Goal: Check status: Check status

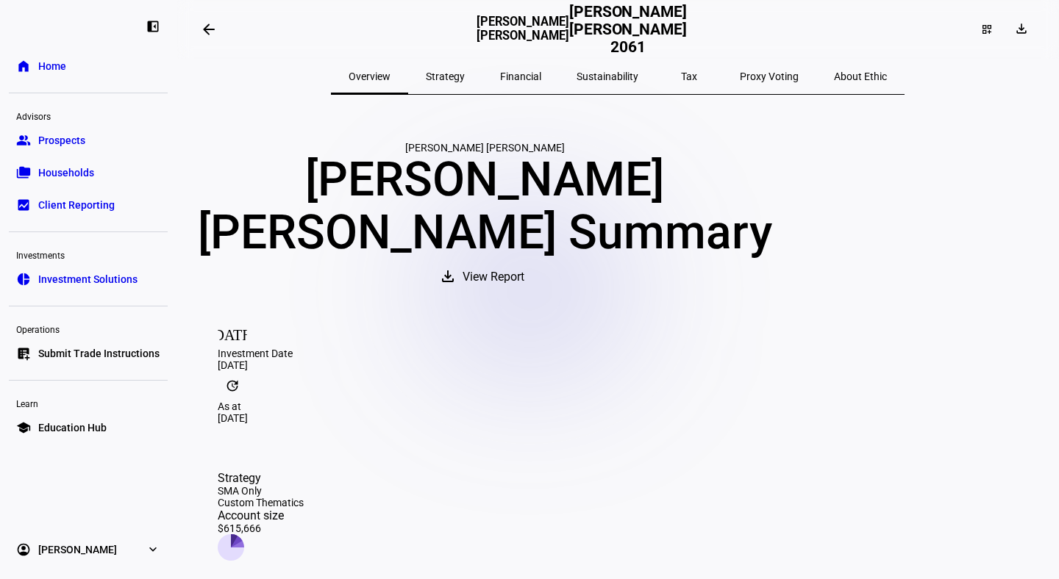
click at [49, 165] on span "Households" at bounding box center [66, 172] width 56 height 15
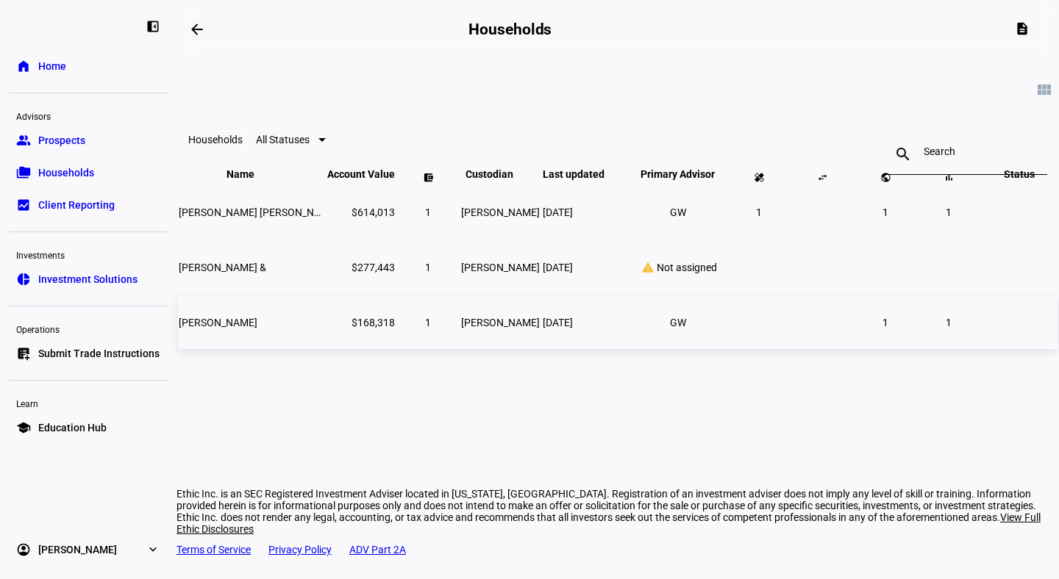
click at [247, 329] on span "[PERSON_NAME]" at bounding box center [218, 323] width 79 height 12
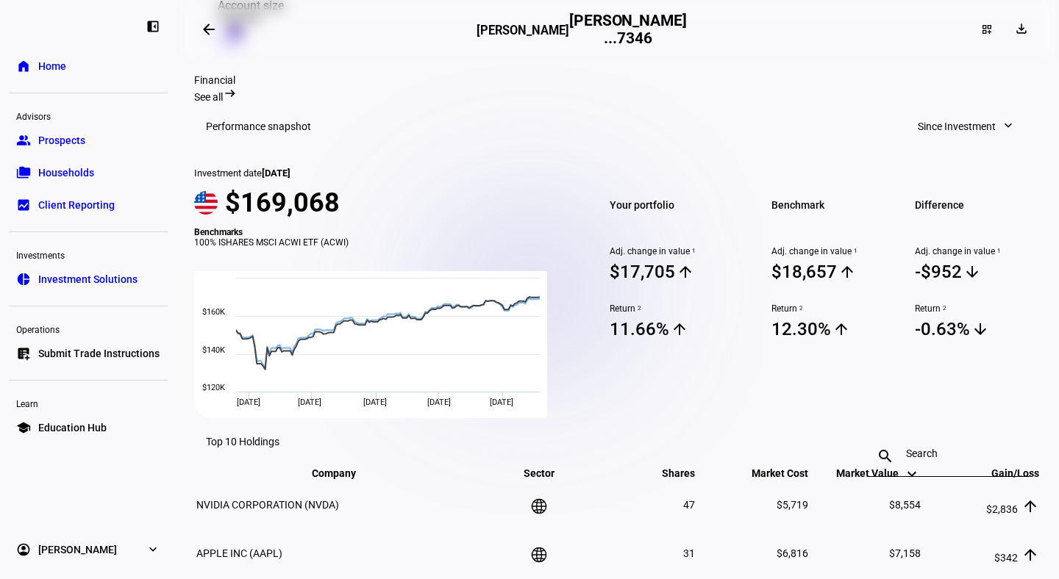
scroll to position [481, 0]
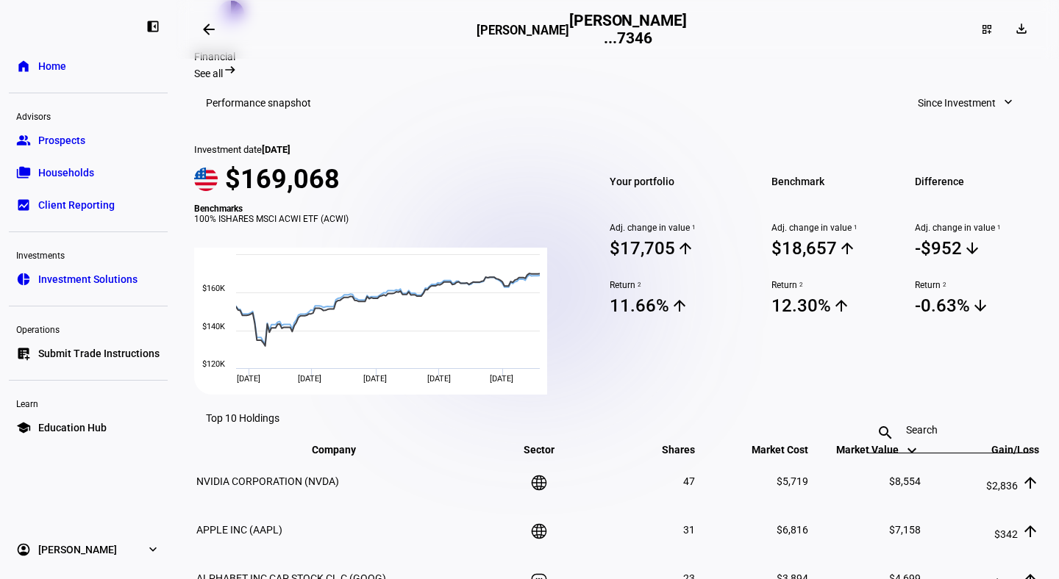
click at [1001, 110] on mat-icon "expand_more" at bounding box center [1008, 102] width 15 height 15
click at [935, 175] on div "Quarter to Date" at bounding box center [955, 181] width 122 height 12
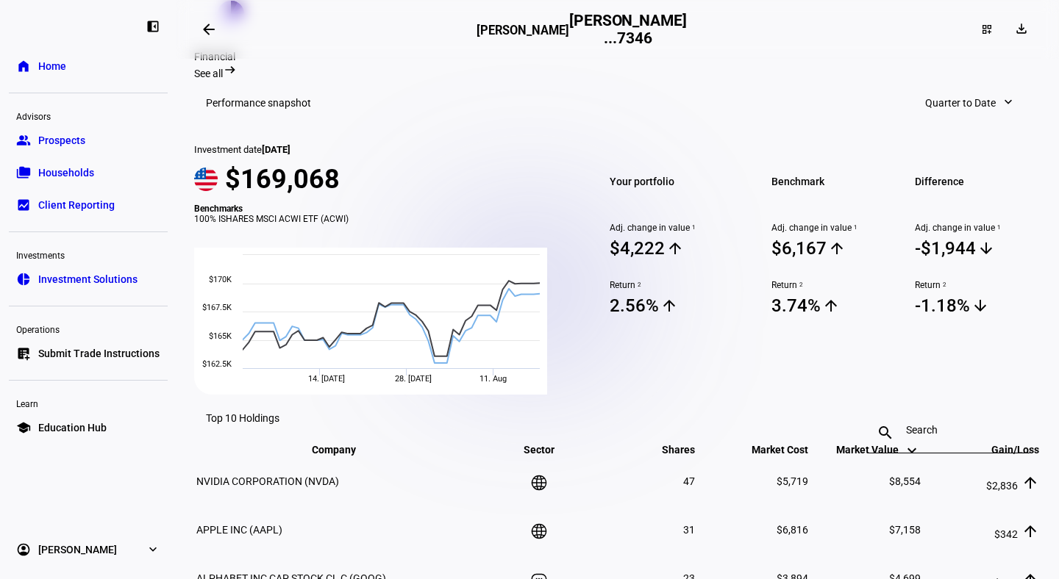
click at [1001, 107] on mat-icon "expand_more" at bounding box center [1008, 102] width 15 height 15
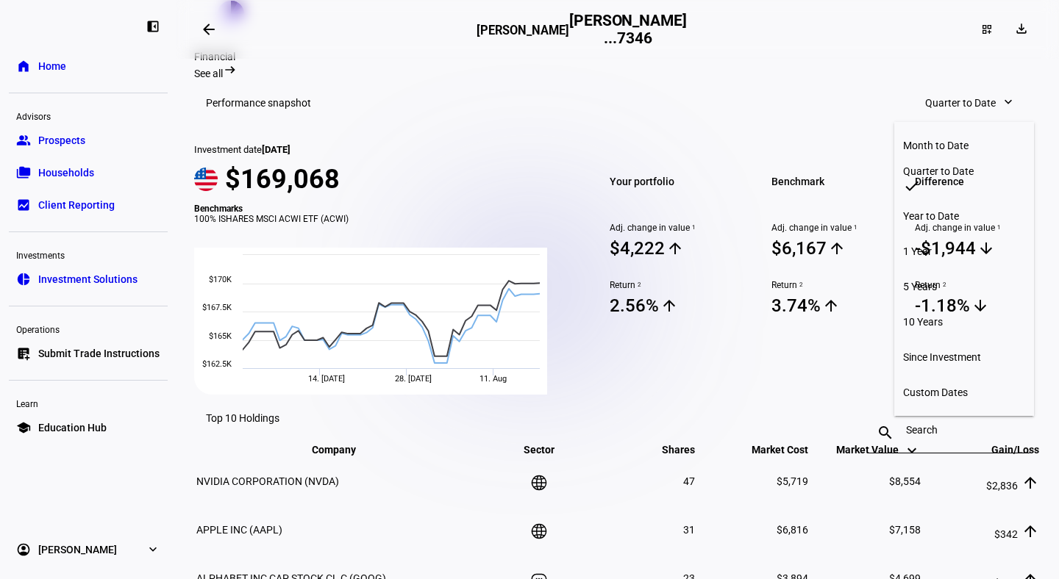
click at [942, 210] on div "Year to Date" at bounding box center [964, 216] width 122 height 12
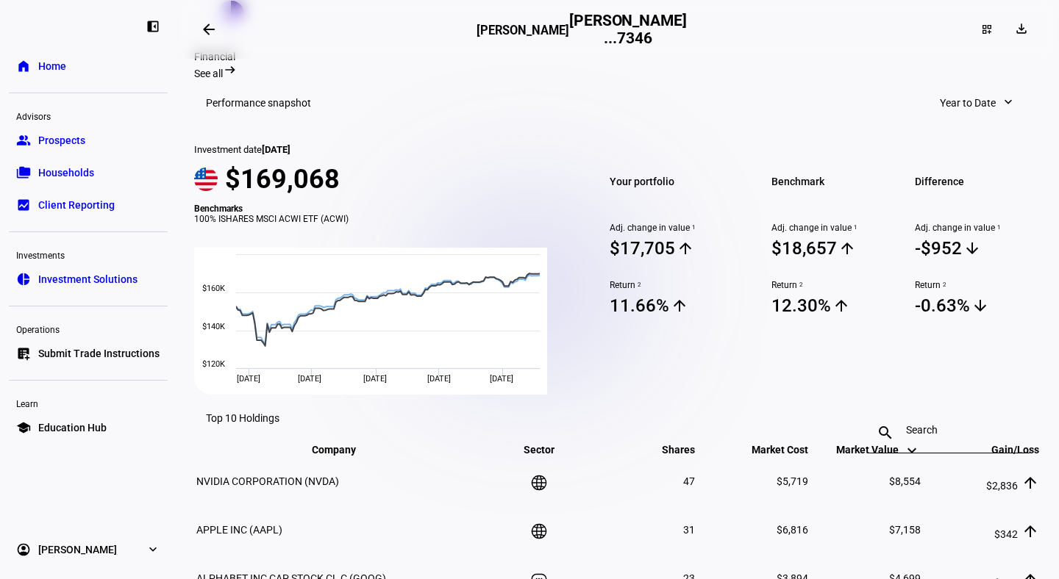
click at [1001, 103] on mat-icon "expand_more" at bounding box center [1008, 102] width 15 height 15
click at [882, 352] on div "Since Investment" at bounding box center [943, 358] width 122 height 12
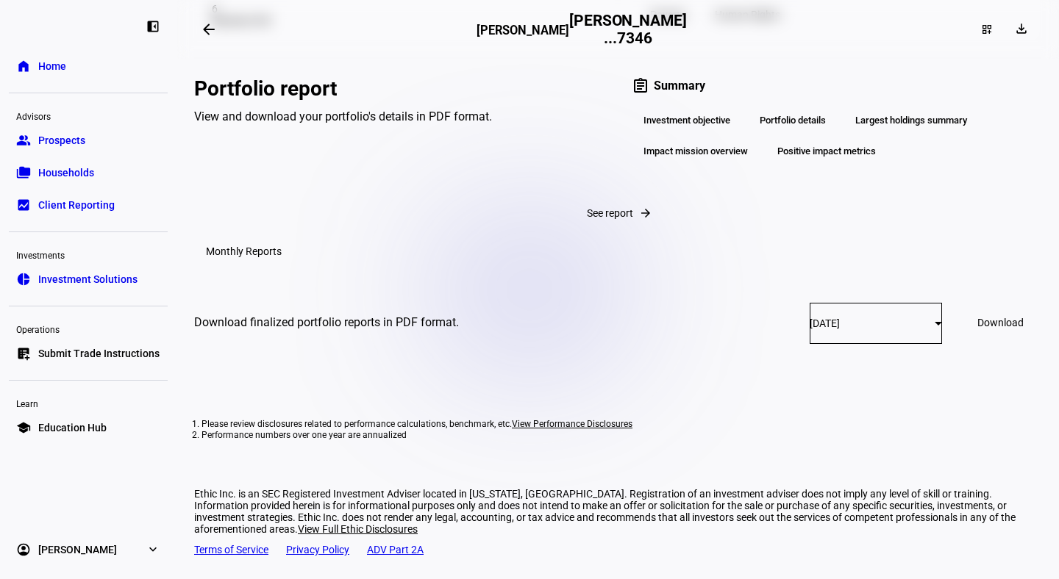
scroll to position [2065, 0]
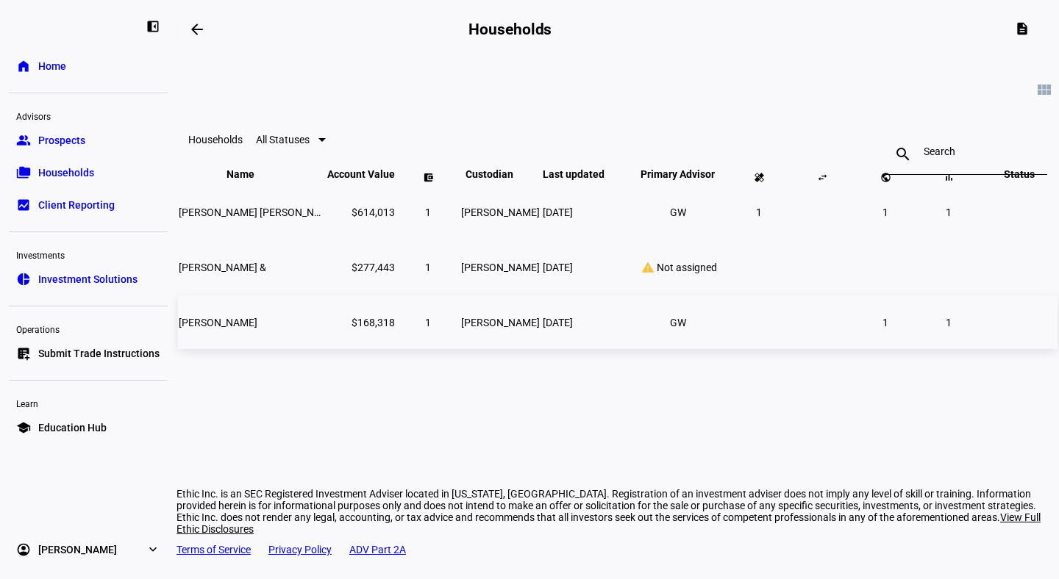
click at [257, 329] on span "[PERSON_NAME]" at bounding box center [218, 323] width 79 height 12
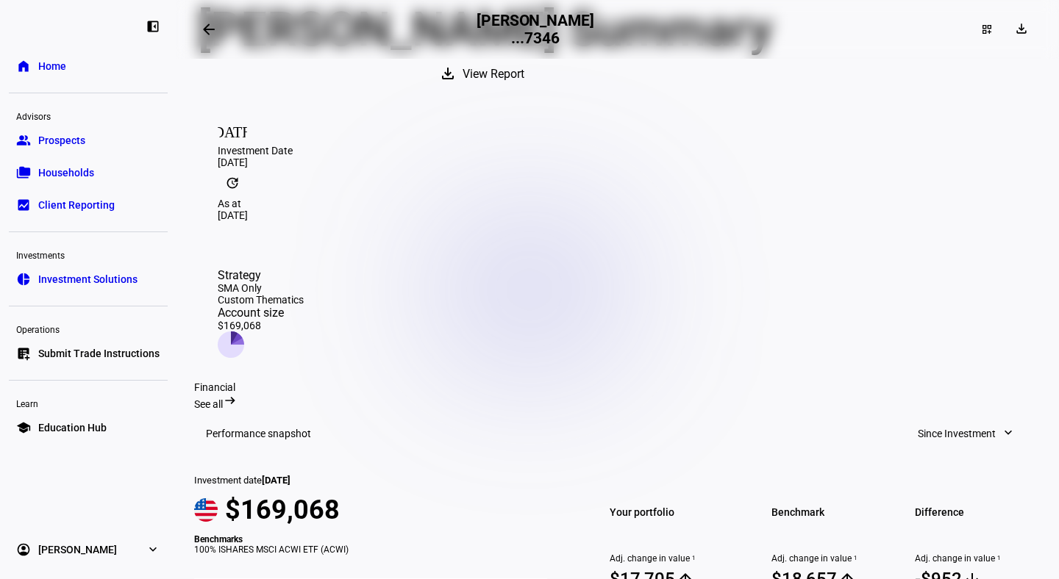
scroll to position [151, 0]
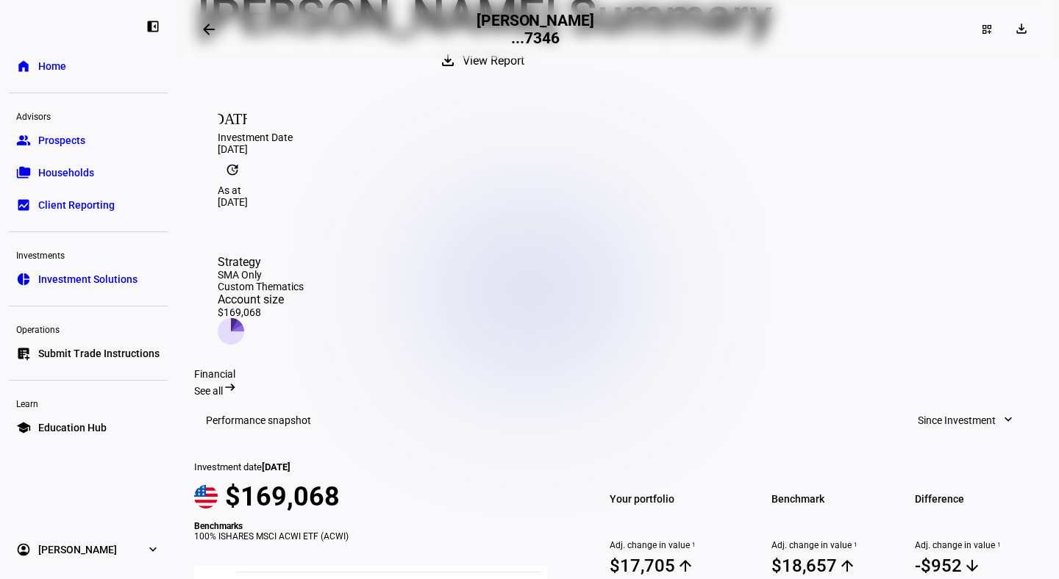
click at [229, 132] on mat-icon "[DATE]" at bounding box center [232, 116] width 29 height 29
click at [277, 155] on div "[DATE]" at bounding box center [618, 149] width 800 height 12
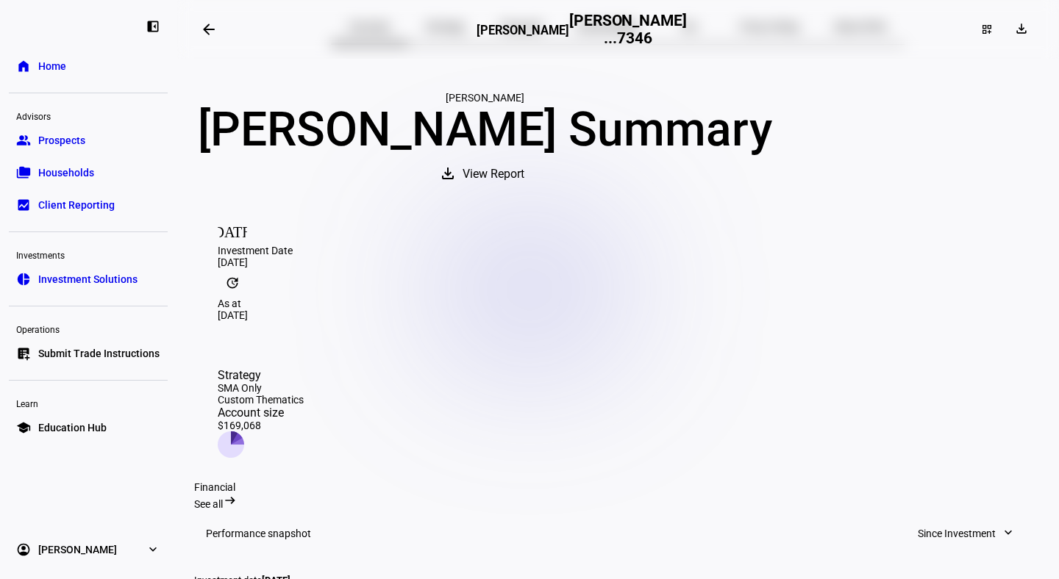
scroll to position [51, 0]
